Goal: Transaction & Acquisition: Purchase product/service

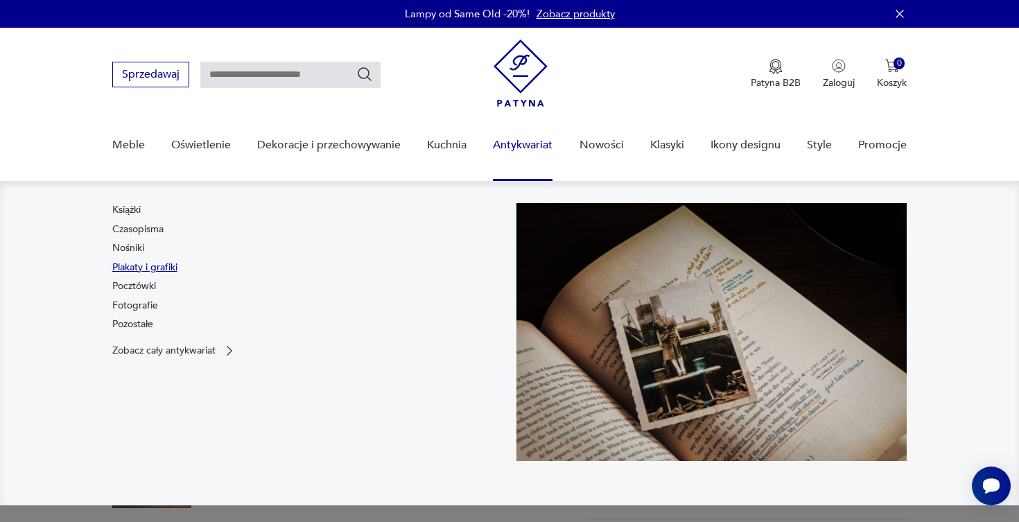
click at [137, 269] on link "Plakaty i grafiki" at bounding box center [144, 268] width 65 height 14
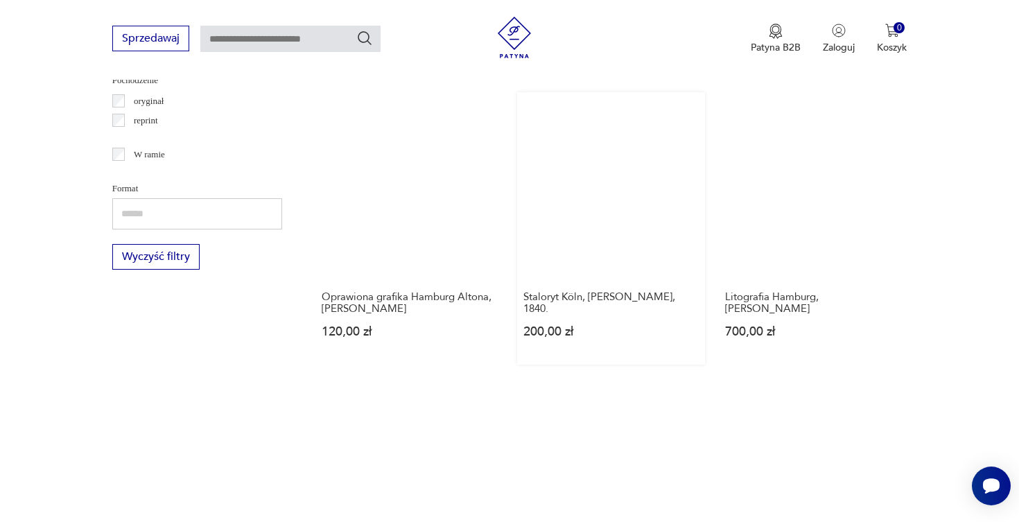
scroll to position [1707, 0]
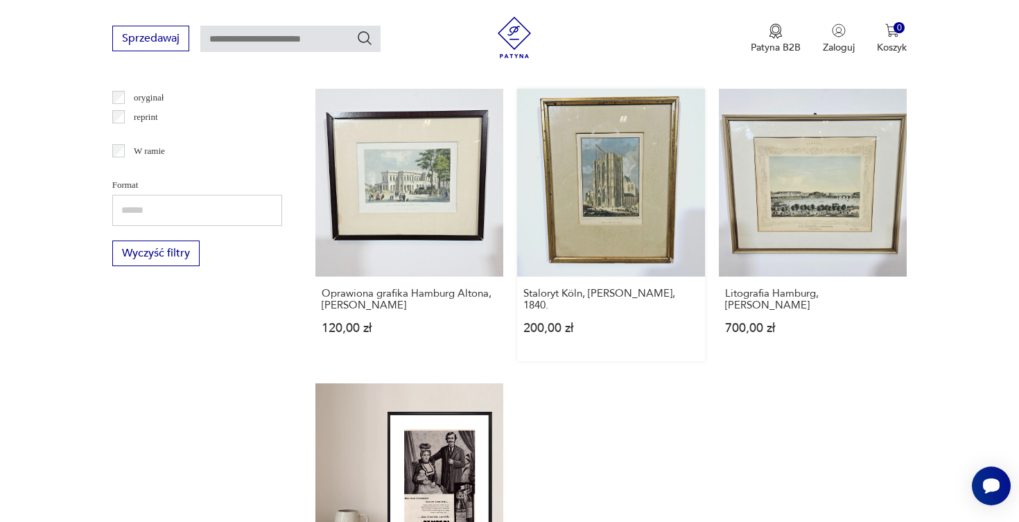
click at [589, 169] on link "Staloryt Köln, [PERSON_NAME], 1840. 200,00 zł" at bounding box center [611, 225] width 188 height 272
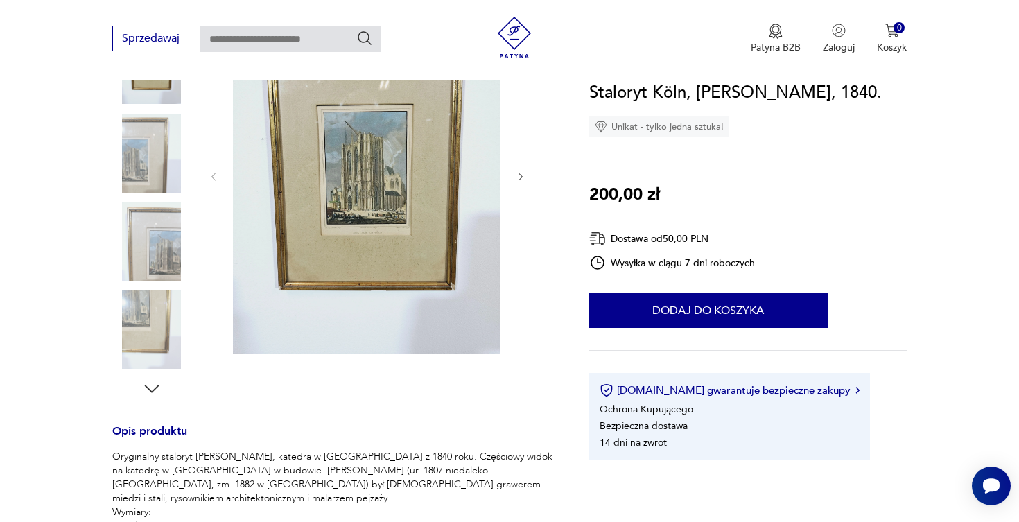
scroll to position [211, 0]
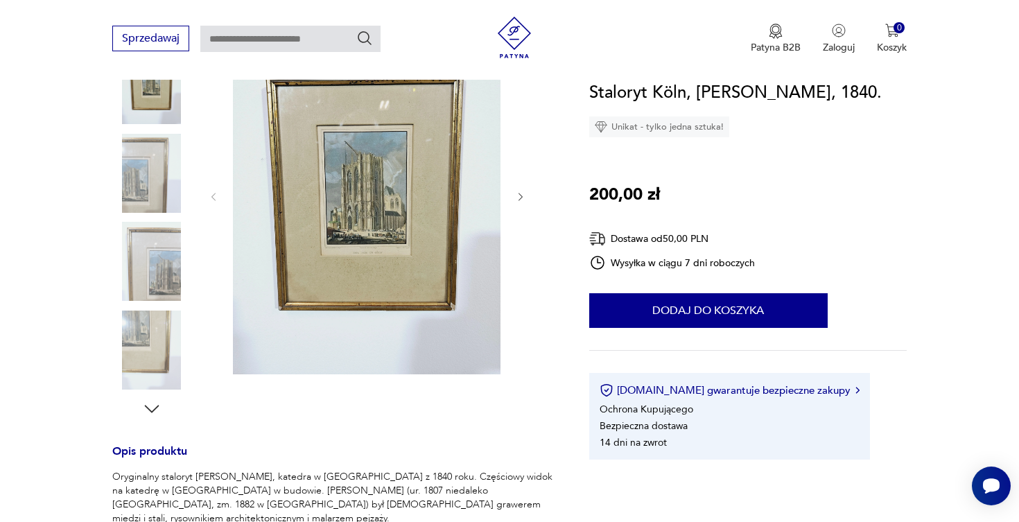
click at [395, 203] on img at bounding box center [366, 195] width 267 height 357
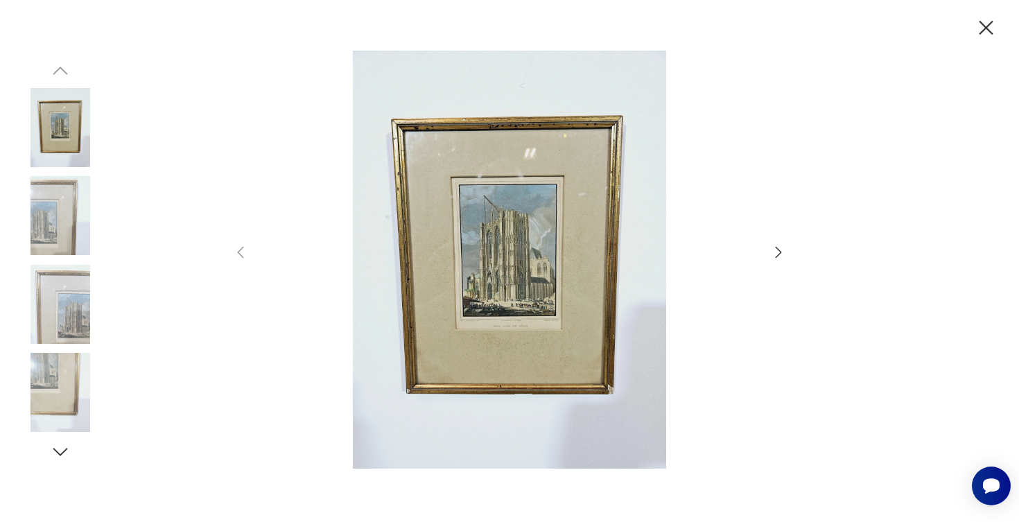
click at [480, 219] on img at bounding box center [509, 259] width 493 height 417
